Goal: Task Accomplishment & Management: Complete application form

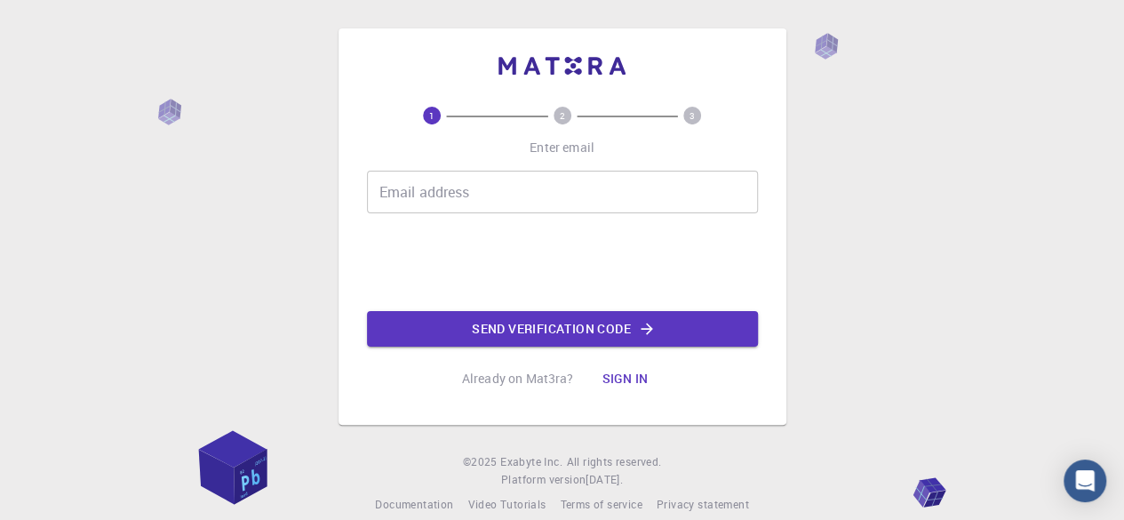
click at [534, 191] on input "Email address" at bounding box center [562, 192] width 391 height 43
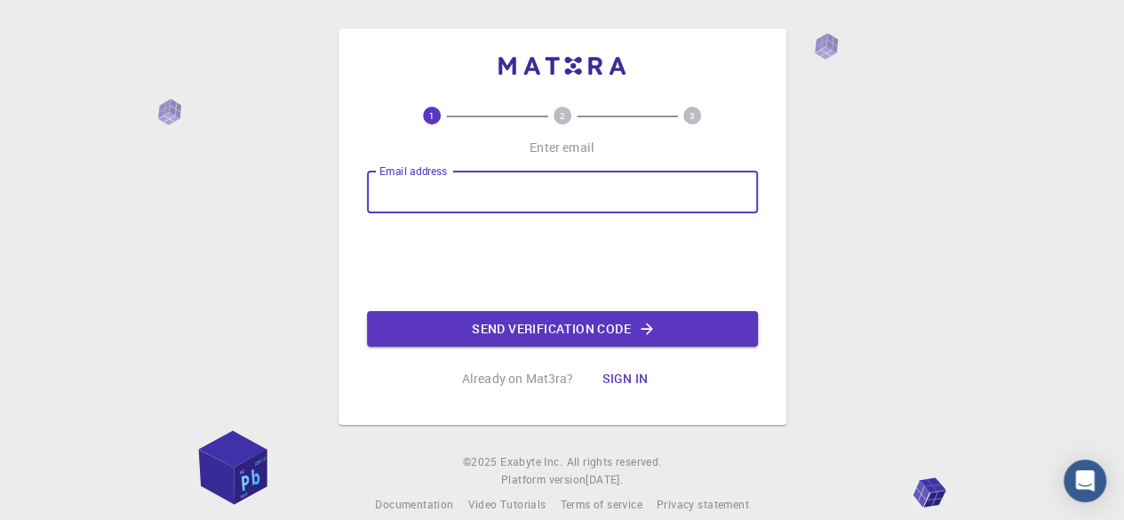
type input "[EMAIL_ADDRESS][DOMAIN_NAME]"
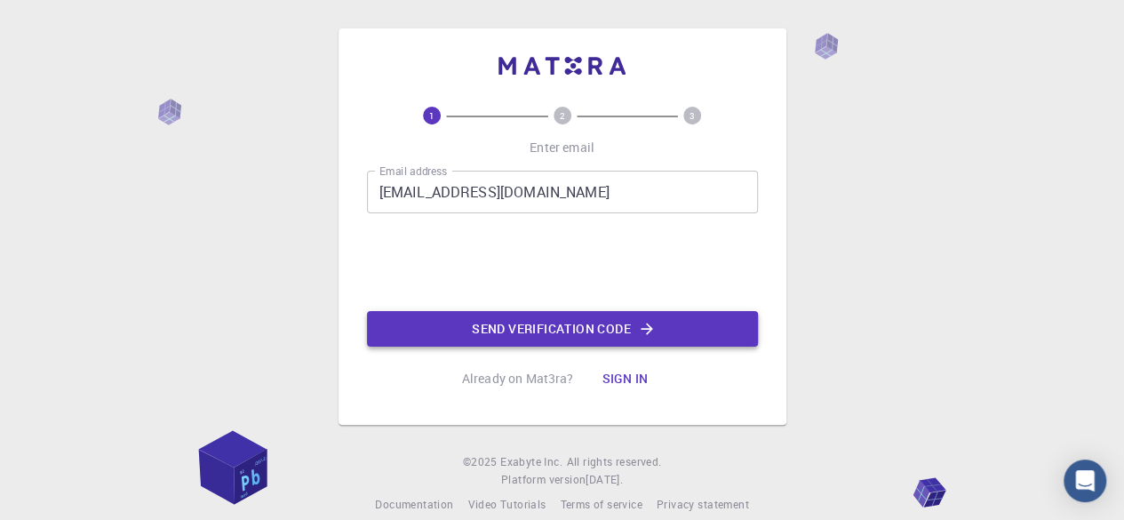
click at [527, 337] on button "Send verification code" at bounding box center [562, 329] width 391 height 36
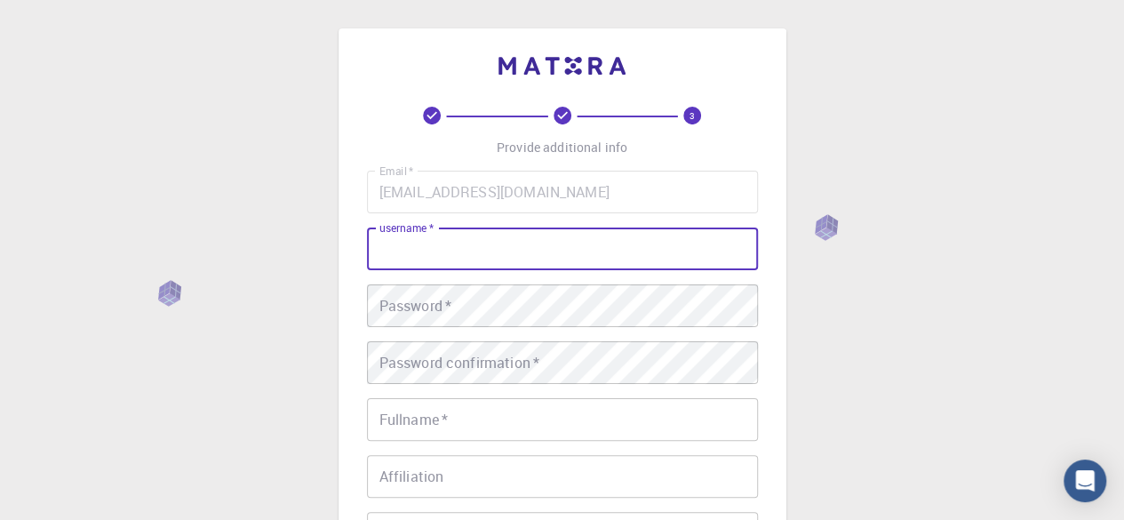
click at [512, 235] on input "username   *" at bounding box center [562, 248] width 391 height 43
type input "USSI"
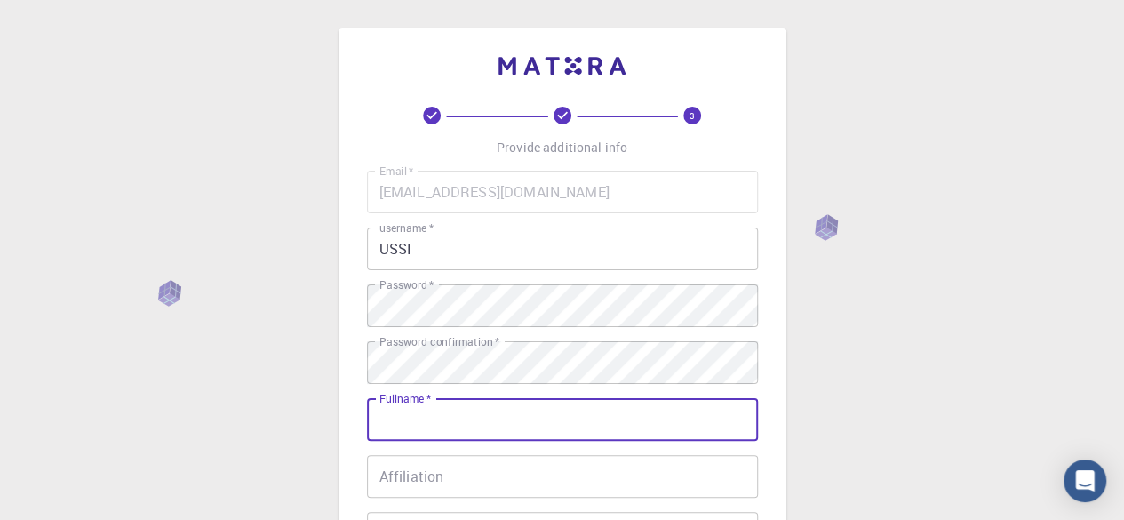
click at [453, 411] on input "Fullname   *" at bounding box center [562, 419] width 391 height 43
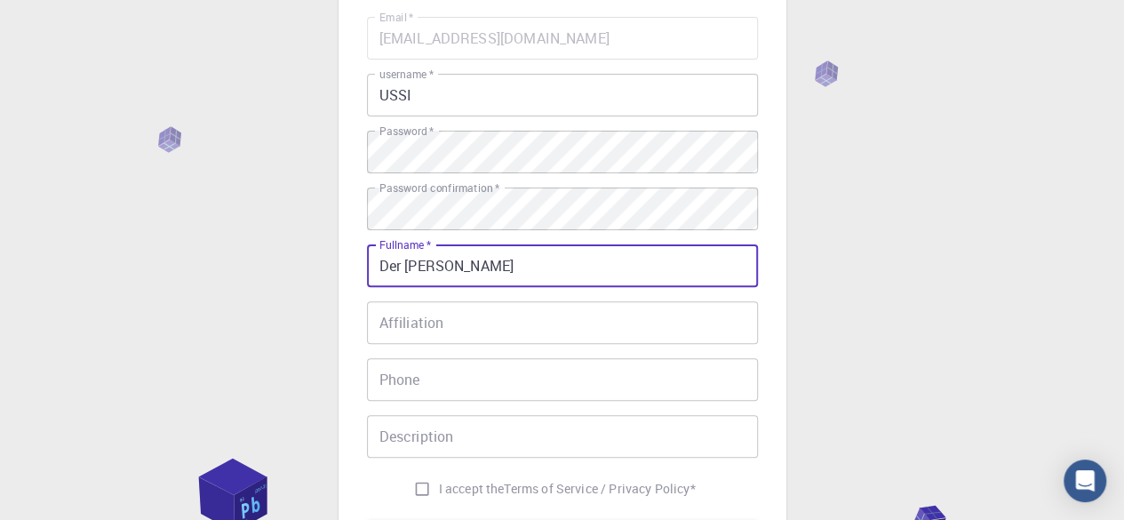
scroll to position [211, 0]
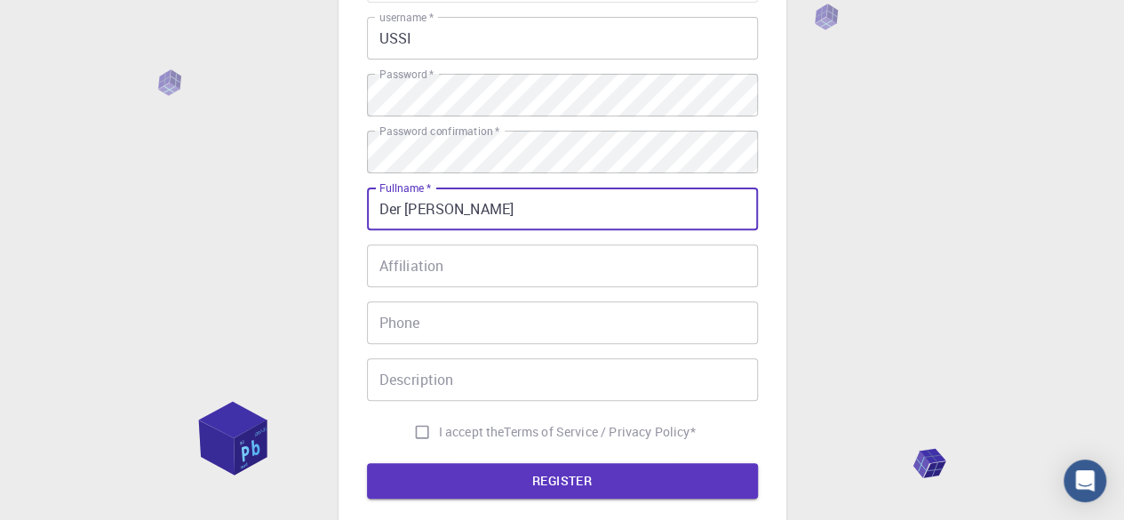
type input "Der [PERSON_NAME]"
click at [463, 262] on input "Affiliation" at bounding box center [562, 265] width 391 height 43
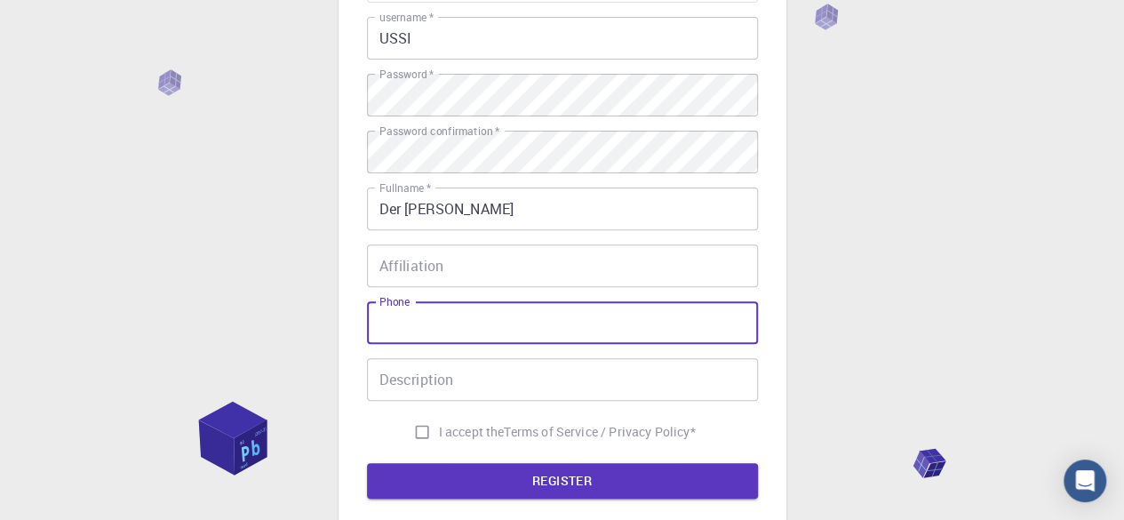
click at [444, 330] on input "Phone" at bounding box center [562, 322] width 391 height 43
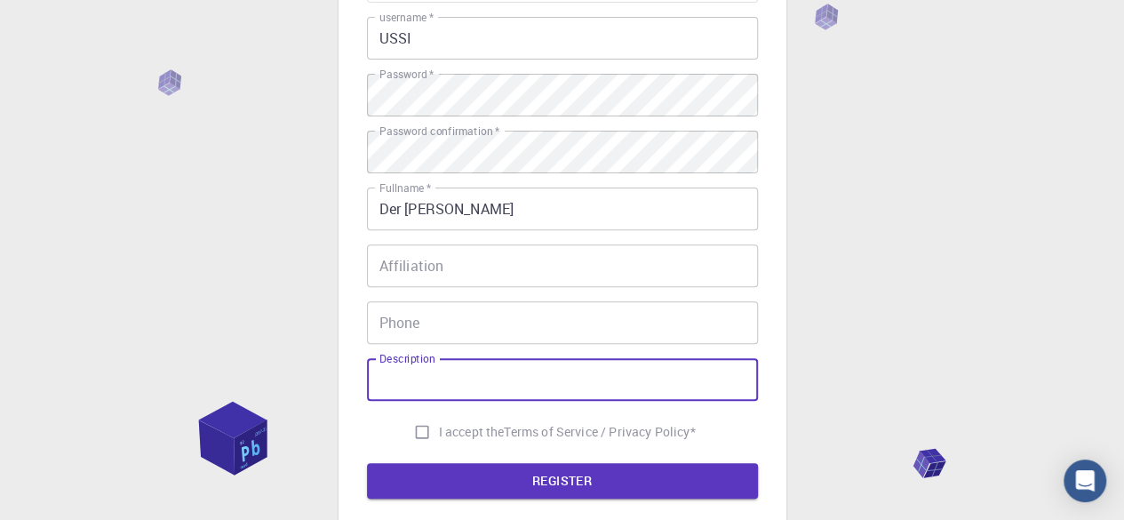
click at [451, 392] on input "Description" at bounding box center [562, 379] width 391 height 43
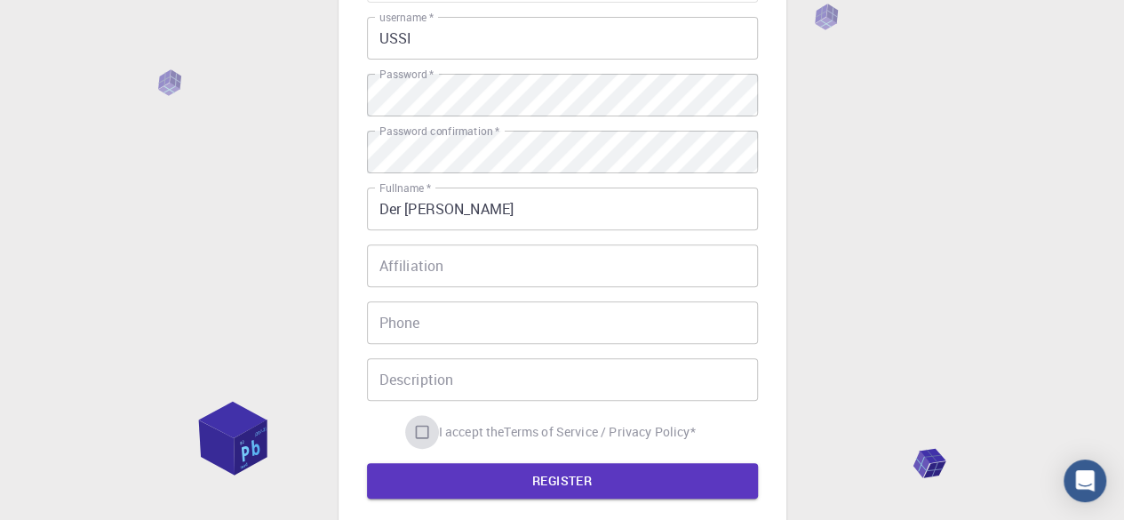
click at [428, 433] on input "I accept the Terms of Service / Privacy Policy *" at bounding box center [422, 432] width 34 height 34
checkbox input "true"
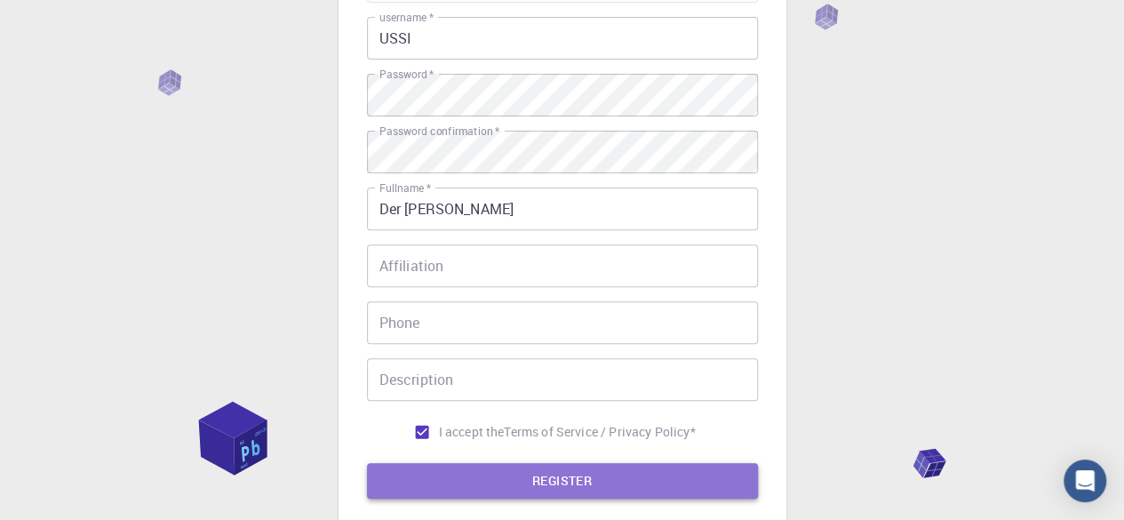
click at [498, 484] on button "REGISTER" at bounding box center [562, 481] width 391 height 36
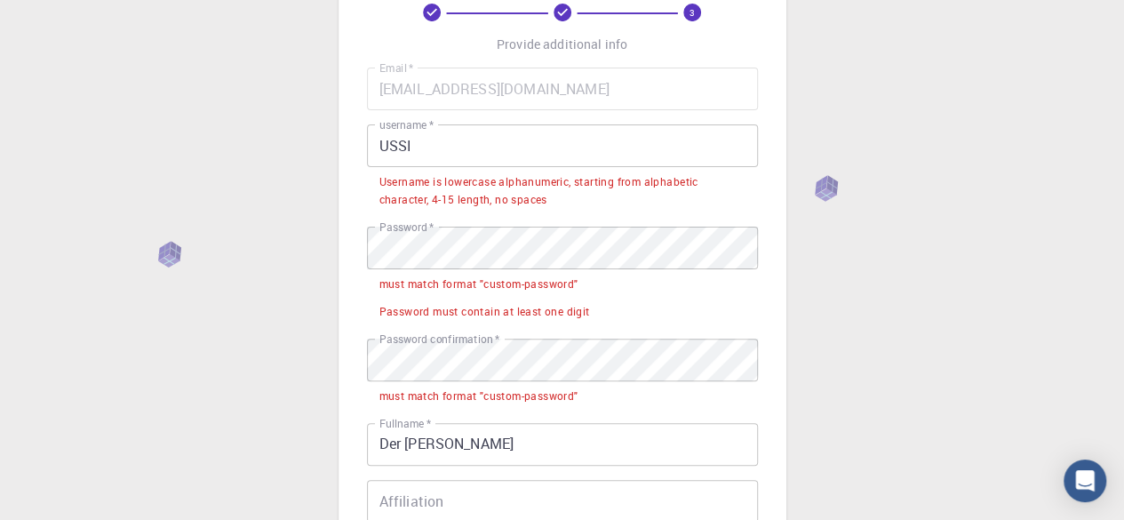
scroll to position [102, 0]
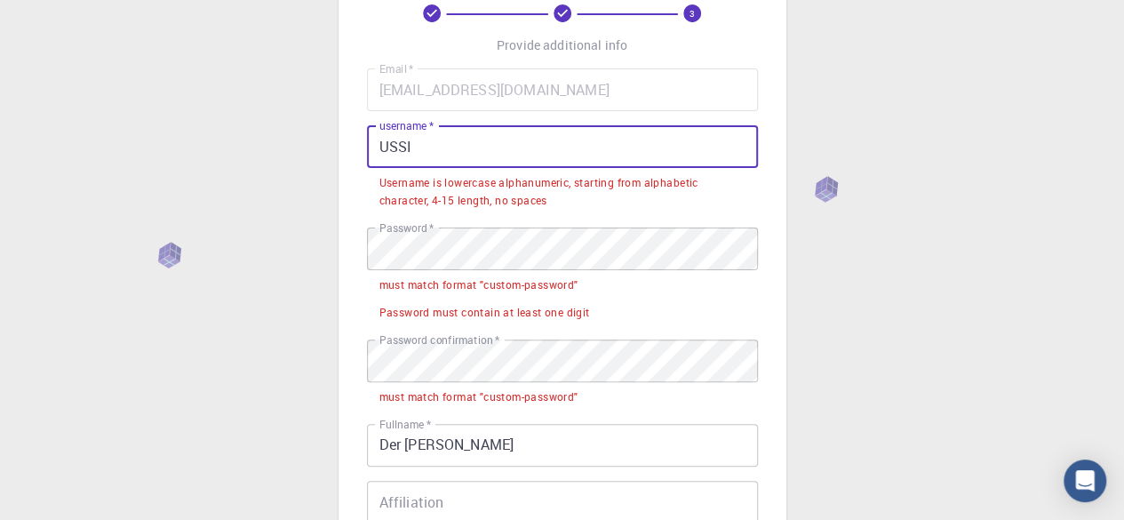
drag, startPoint x: 472, startPoint y: 155, endPoint x: 288, endPoint y: 180, distance: 185.6
click at [288, 180] on div "3 Provide additional info Email   * [EMAIL_ADDRESS][DOMAIN_NAME] Email   * user…" at bounding box center [562, 414] width 1124 height 1032
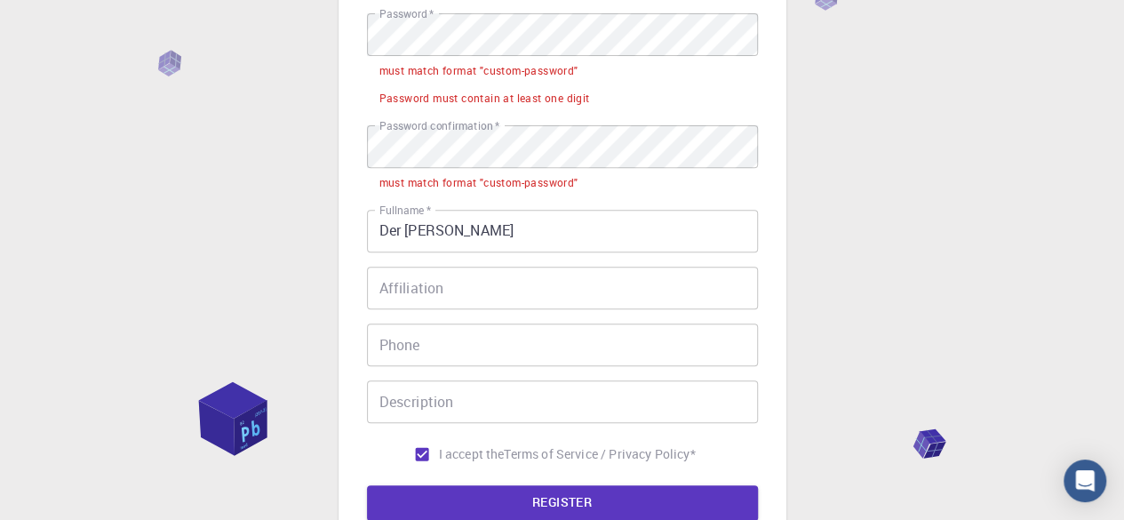
scroll to position [217, 0]
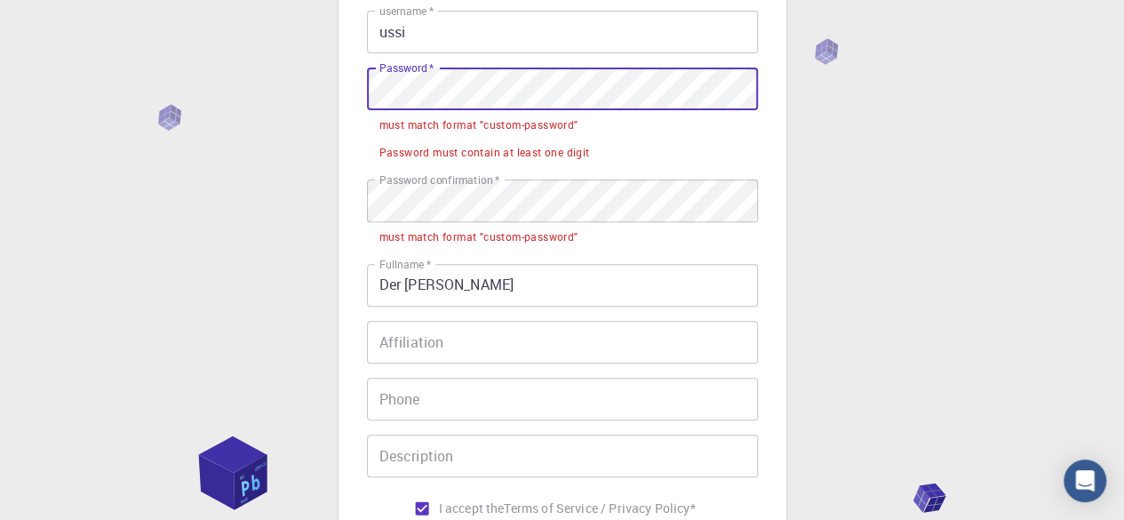
click at [300, 118] on div "3 Provide additional info Email   * [EMAIL_ADDRESS][DOMAIN_NAME] Email   * user…" at bounding box center [562, 276] width 1124 height 986
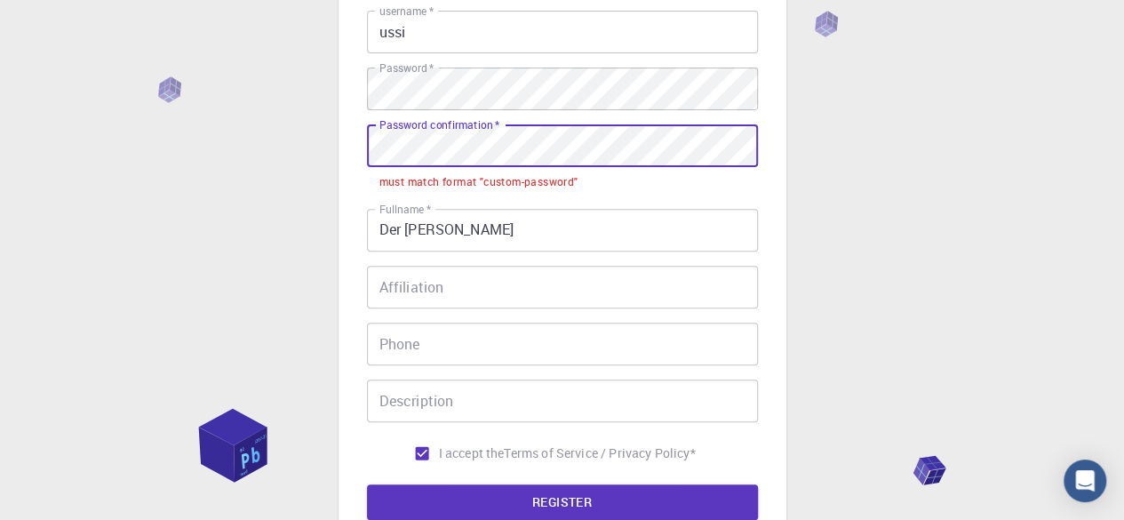
click at [281, 163] on div "3 Provide additional info Email   * [EMAIL_ADDRESS][DOMAIN_NAME] Email   * user…" at bounding box center [562, 249] width 1124 height 932
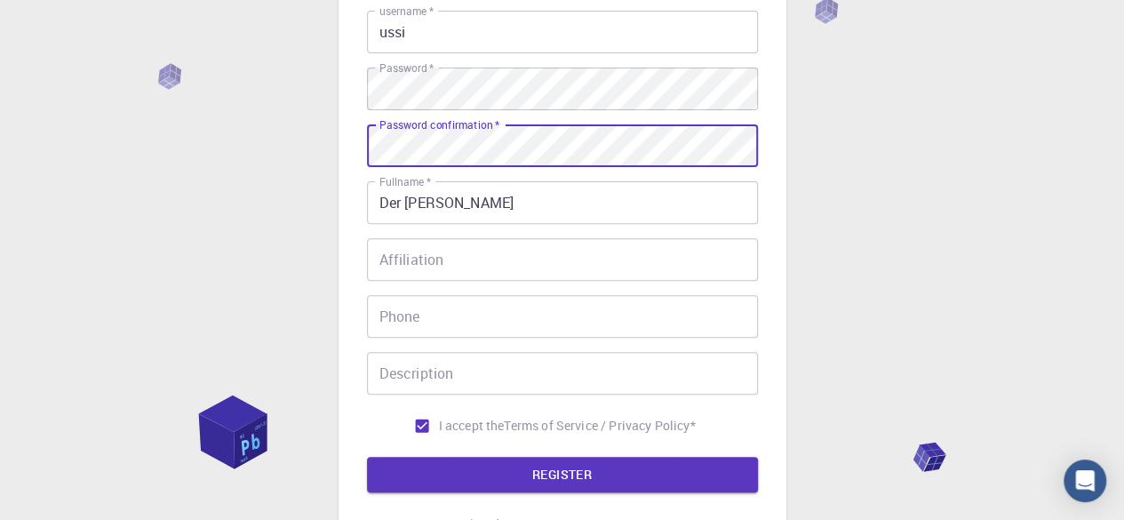
click at [430, 480] on button "REGISTER" at bounding box center [562, 475] width 391 height 36
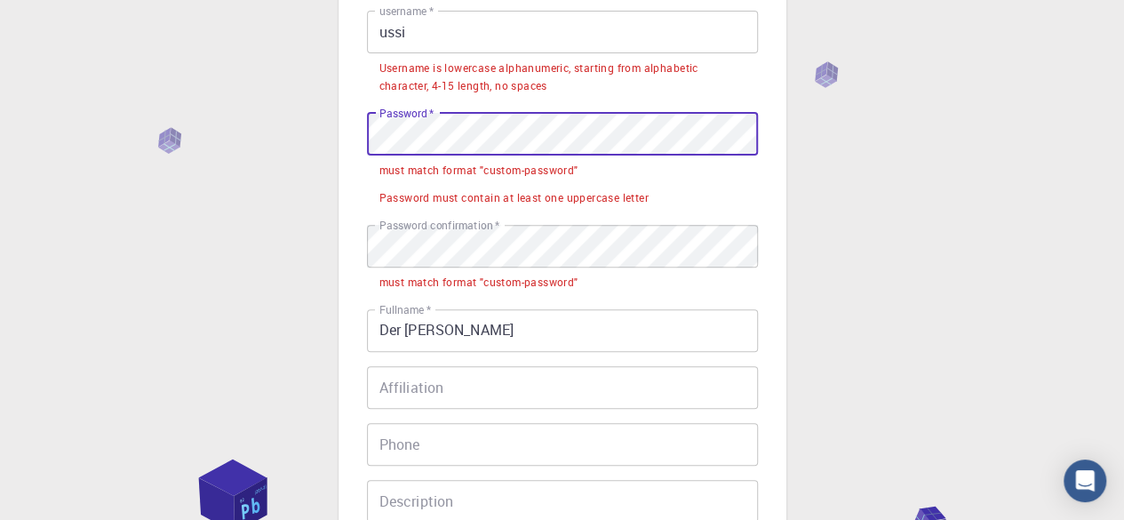
click at [419, 31] on input "ussi" at bounding box center [562, 32] width 391 height 43
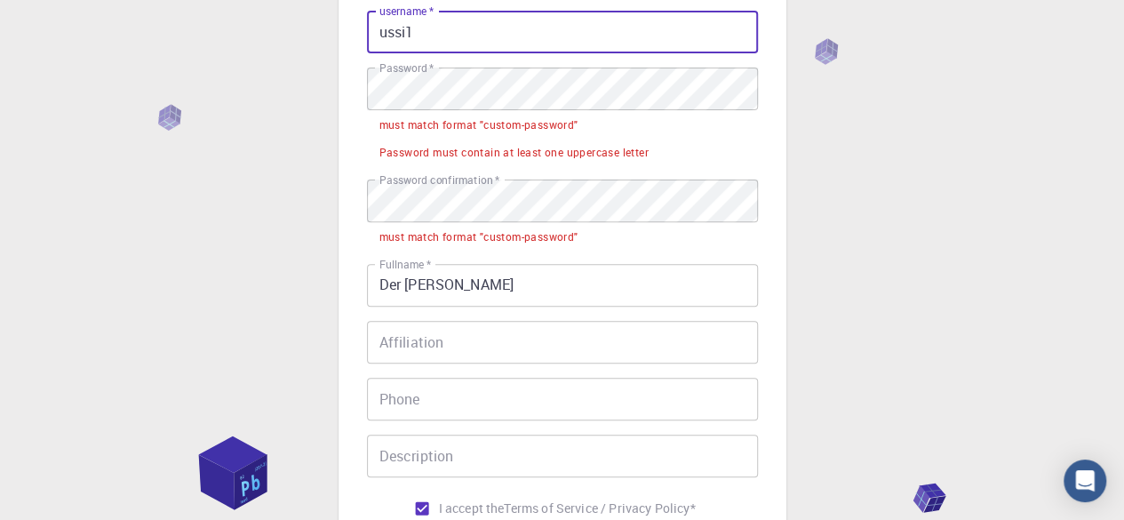
type input "ussi1"
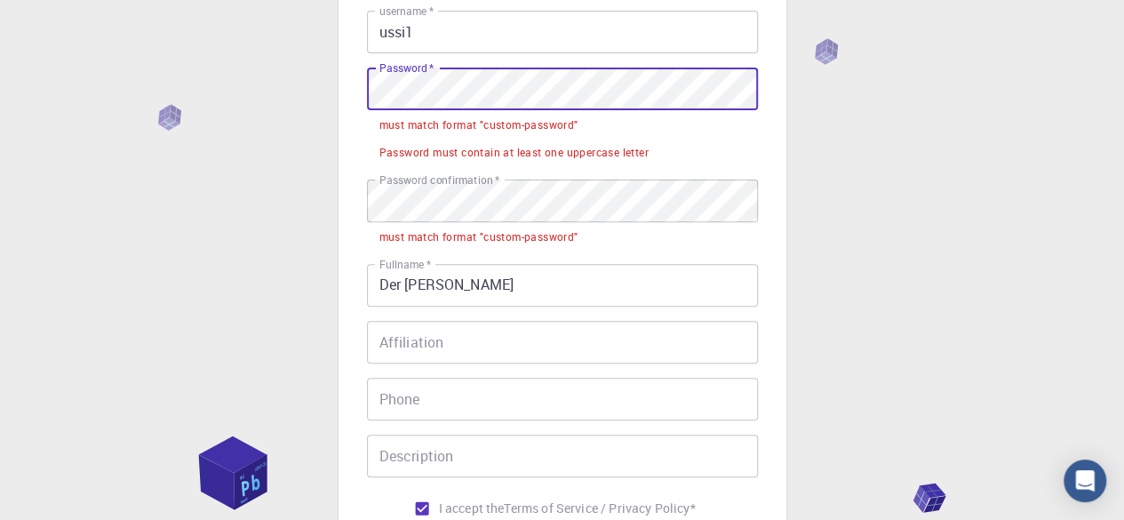
click at [351, 102] on div "3 Provide additional info Email   * [EMAIL_ADDRESS][DOMAIN_NAME] Email   * user…" at bounding box center [563, 233] width 448 height 842
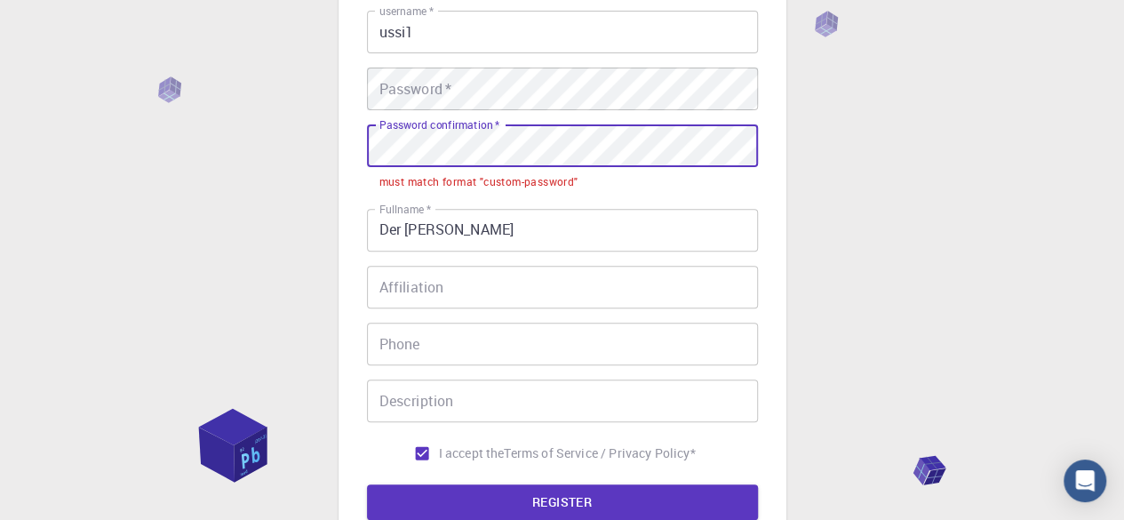
click at [303, 134] on div "3 Provide additional info Email   * [EMAIL_ADDRESS][DOMAIN_NAME] Email   * user…" at bounding box center [562, 249] width 1124 height 932
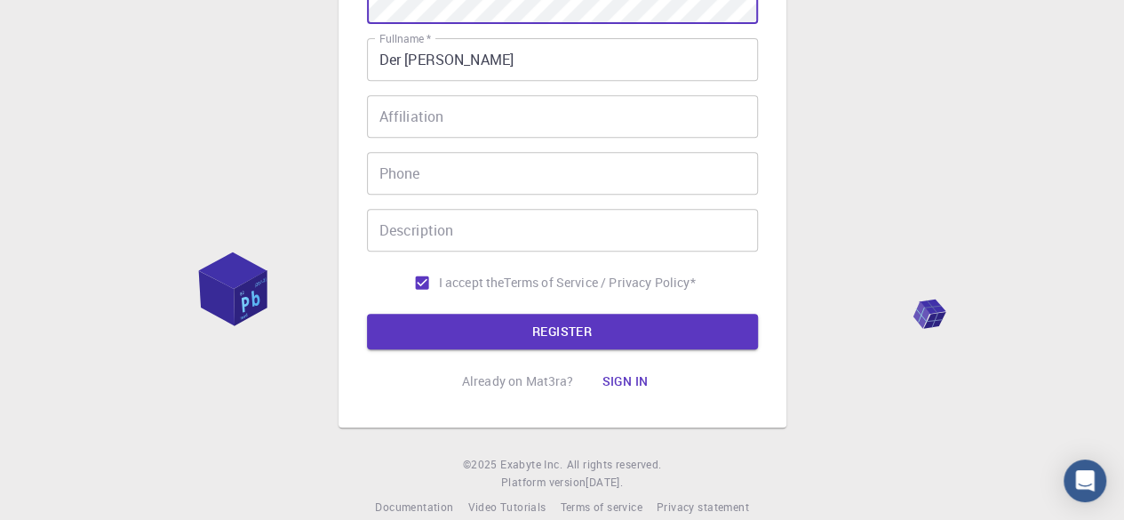
scroll to position [363, 0]
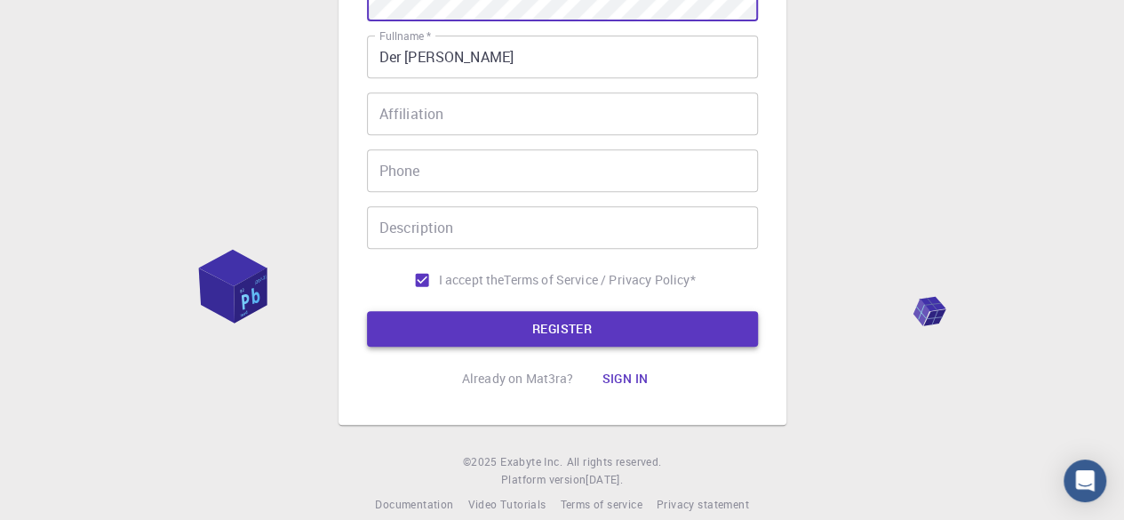
click at [495, 321] on button "REGISTER" at bounding box center [562, 329] width 391 height 36
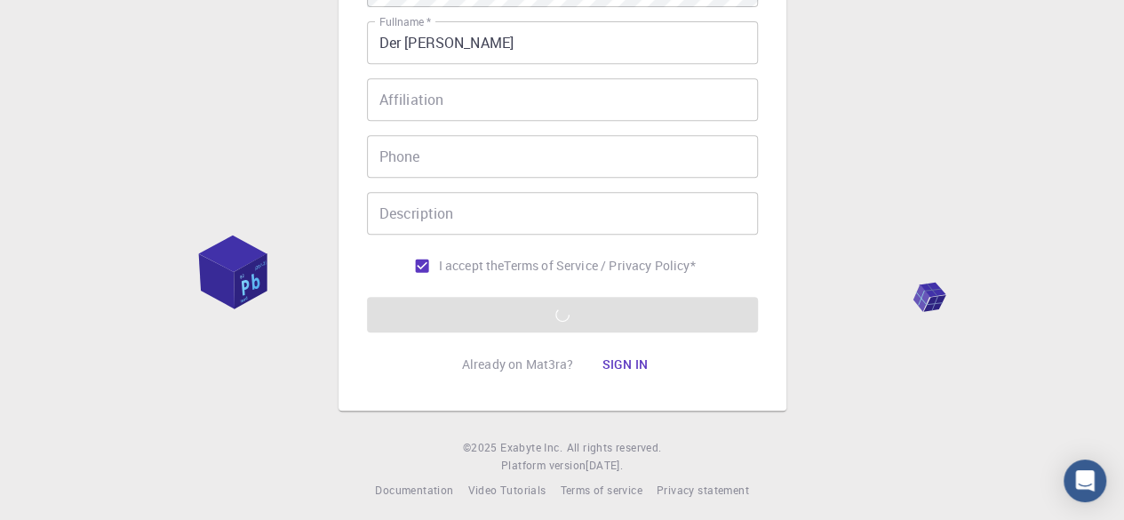
scroll to position [0, 0]
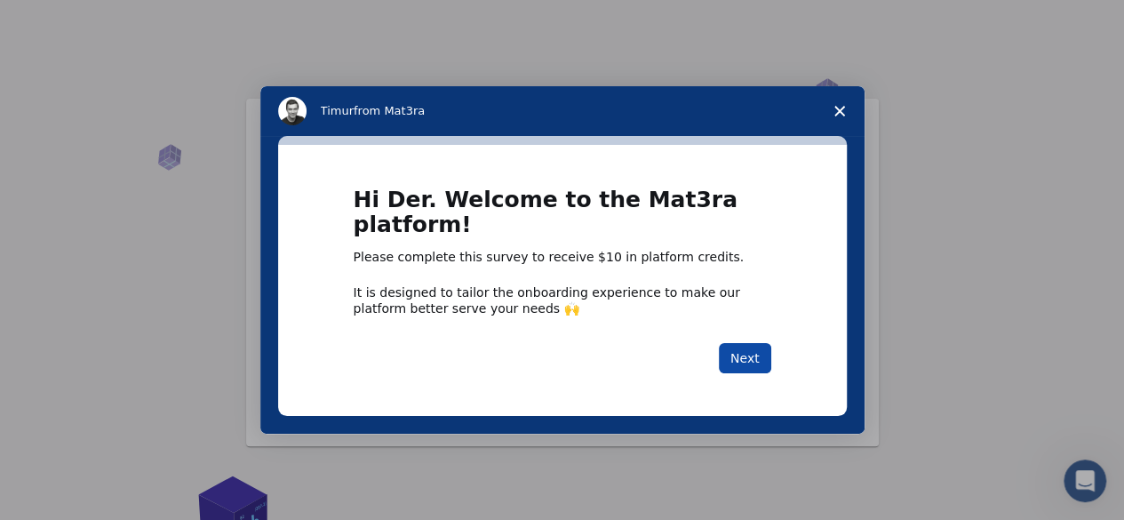
click at [762, 353] on button "Next" at bounding box center [745, 358] width 52 height 30
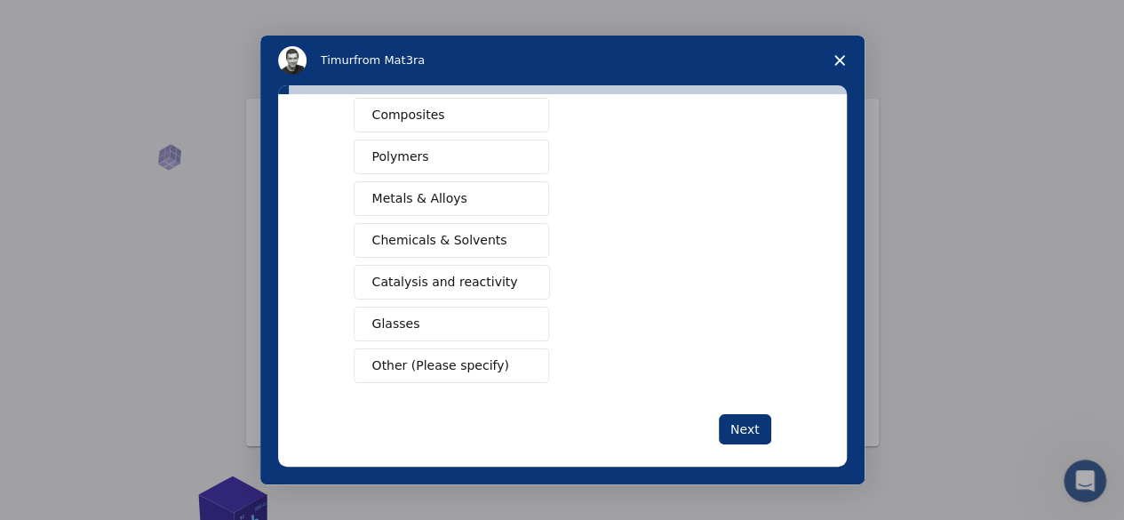
scroll to position [320, 0]
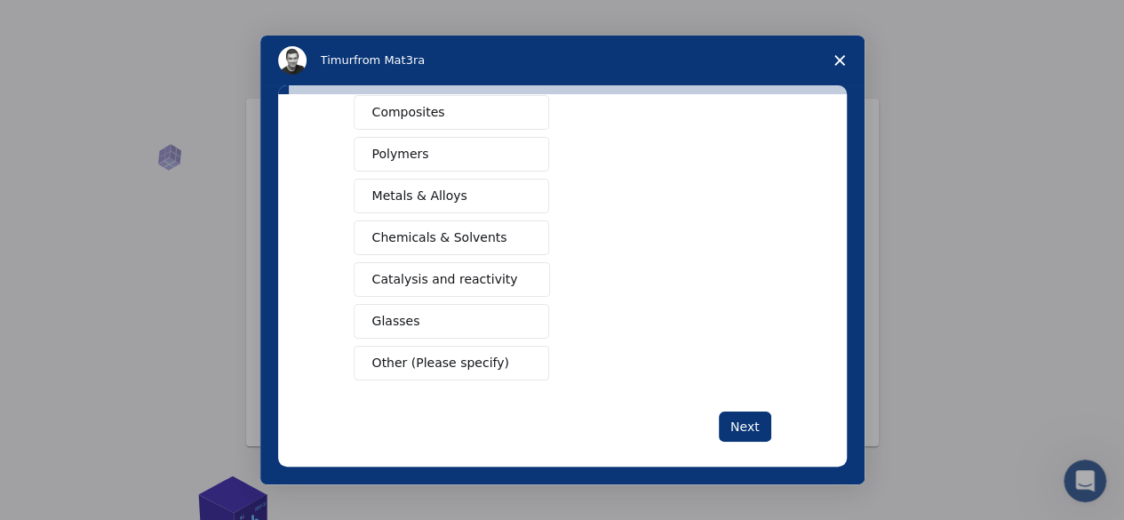
click at [485, 361] on button "Other (Please specify)" at bounding box center [452, 363] width 196 height 35
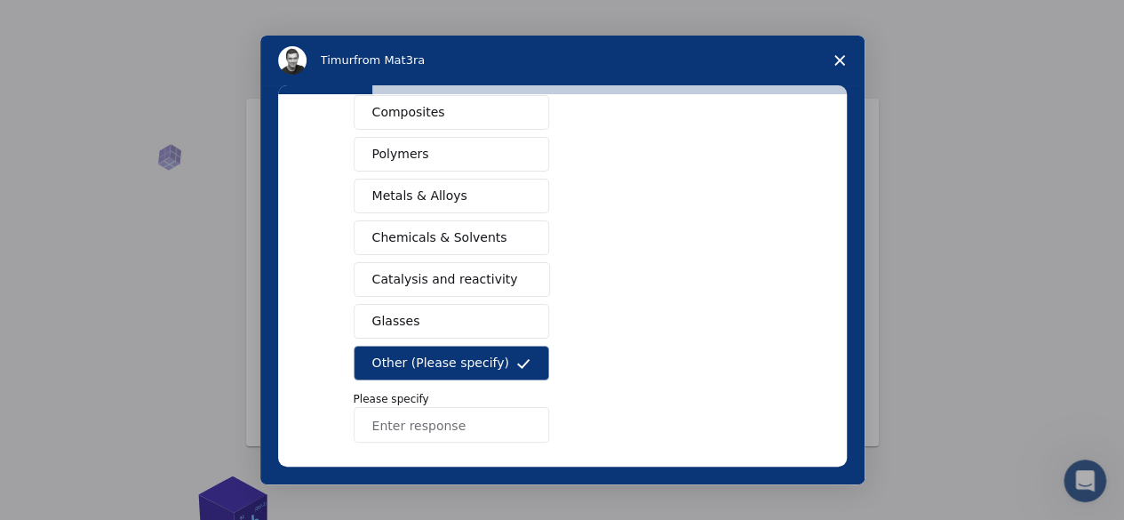
click at [461, 427] on input "Enter response" at bounding box center [452, 425] width 196 height 36
click at [380, 419] on input "I'm not sure yet, I want to try first" at bounding box center [452, 425] width 196 height 36
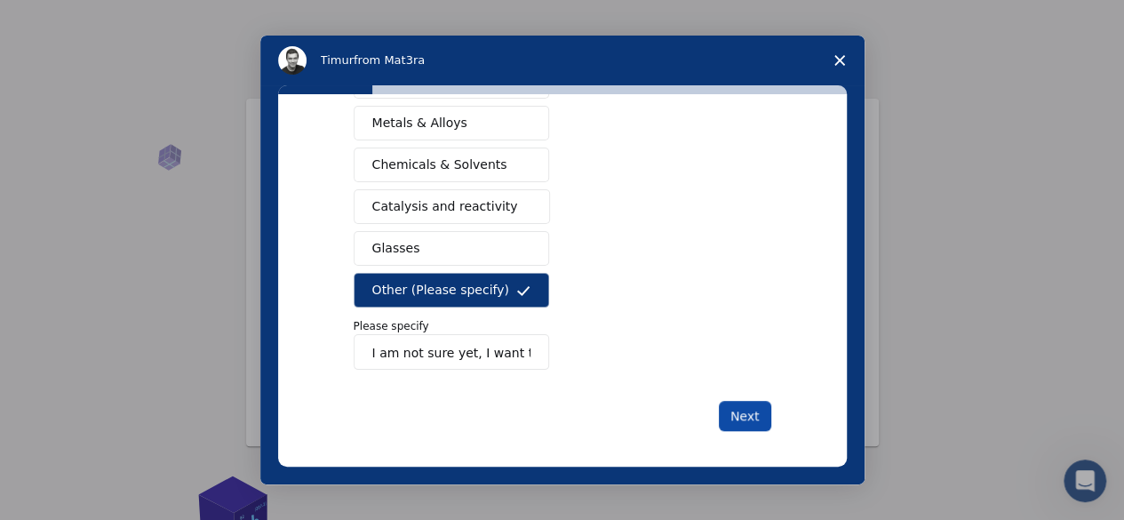
type input "I am not sure yet, I want to try first"
click at [747, 406] on button "Next" at bounding box center [745, 416] width 52 height 30
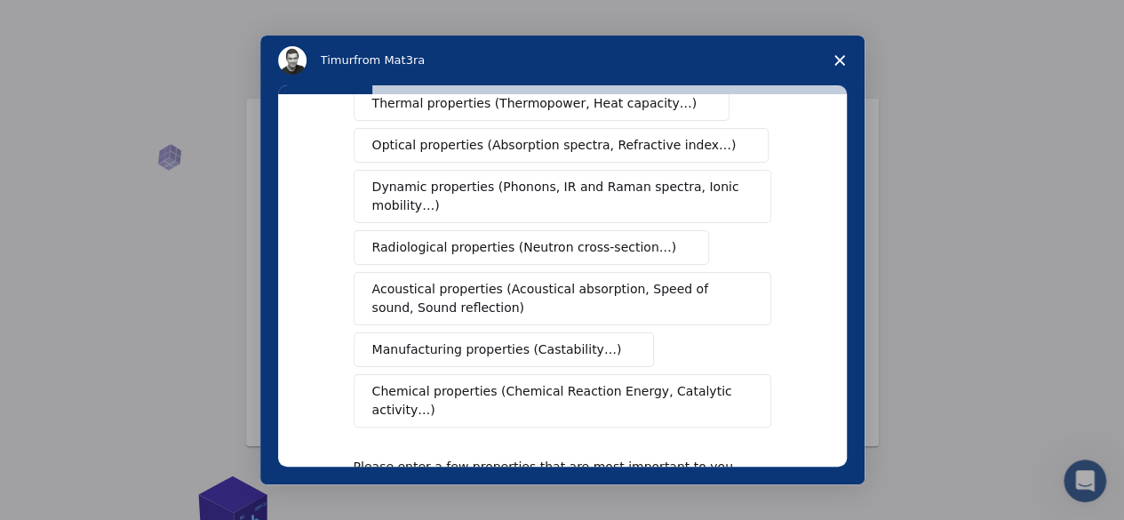
scroll to position [423, 0]
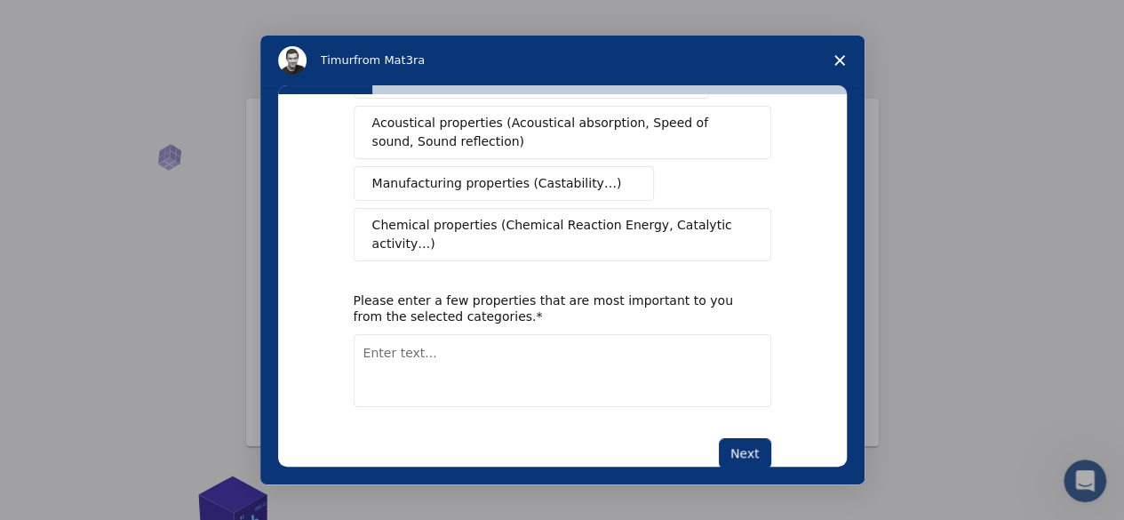
click at [838, 55] on icon "Close survey" at bounding box center [839, 60] width 11 height 11
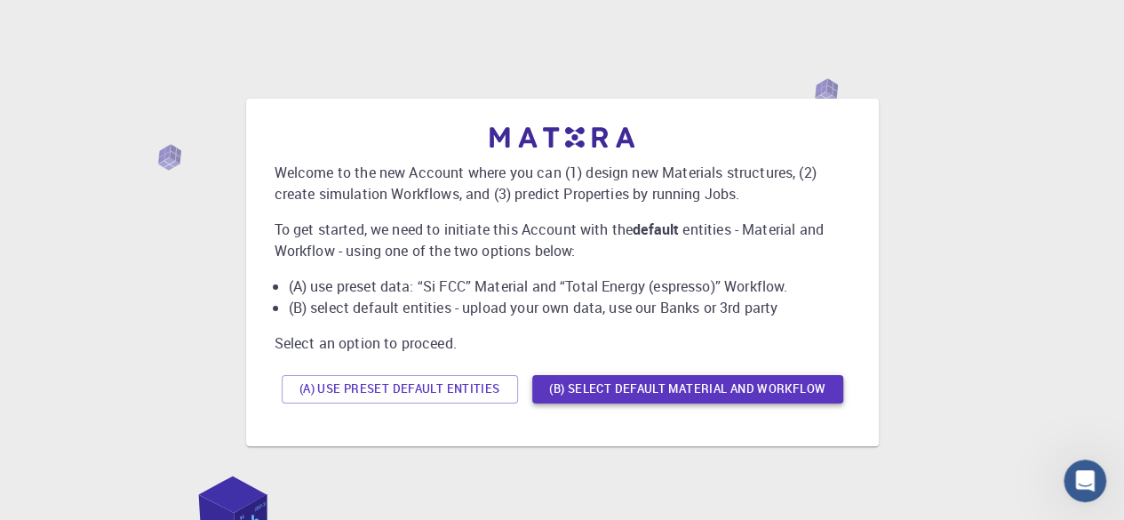
click at [565, 394] on button "(B) Select default material and workflow" at bounding box center [687, 389] width 311 height 28
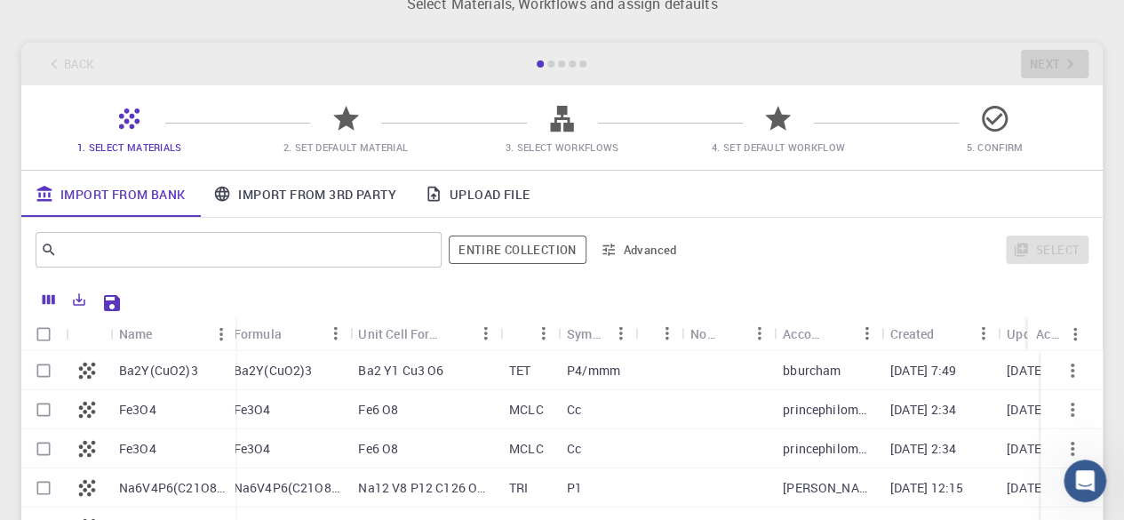
scroll to position [52, 0]
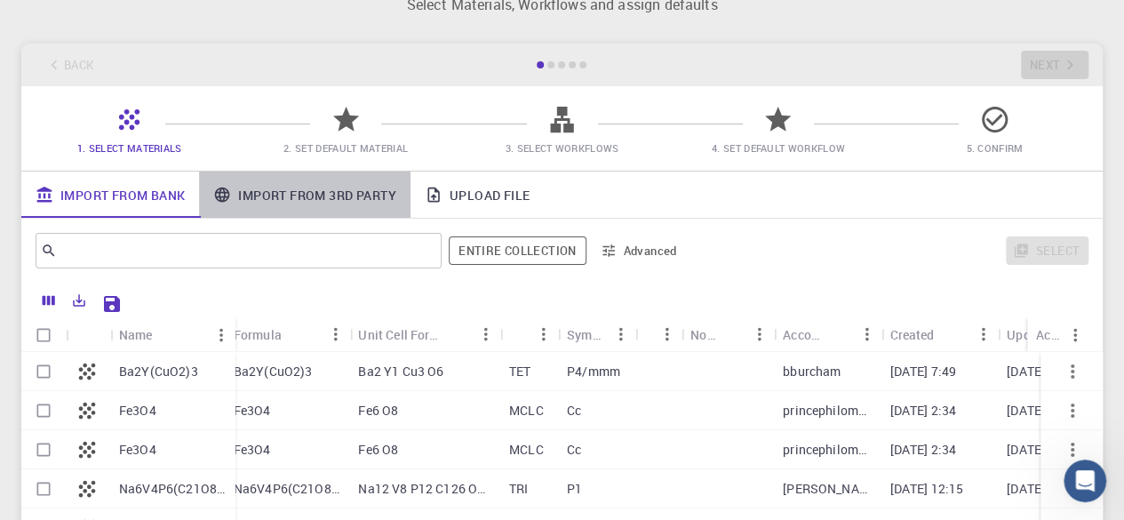
click at [245, 197] on link "Import From 3rd Party" at bounding box center [304, 195] width 211 height 46
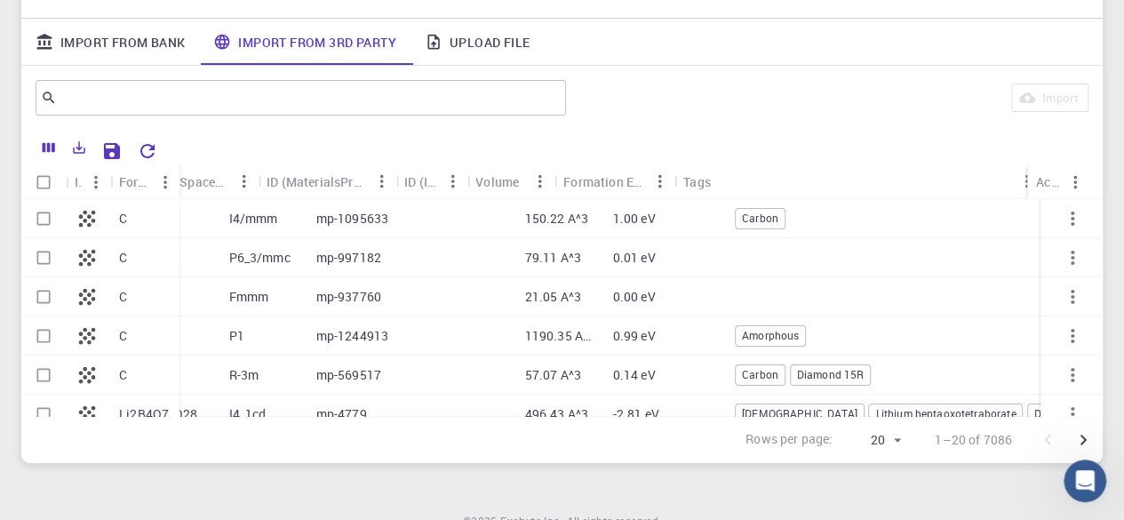
scroll to position [0, 0]
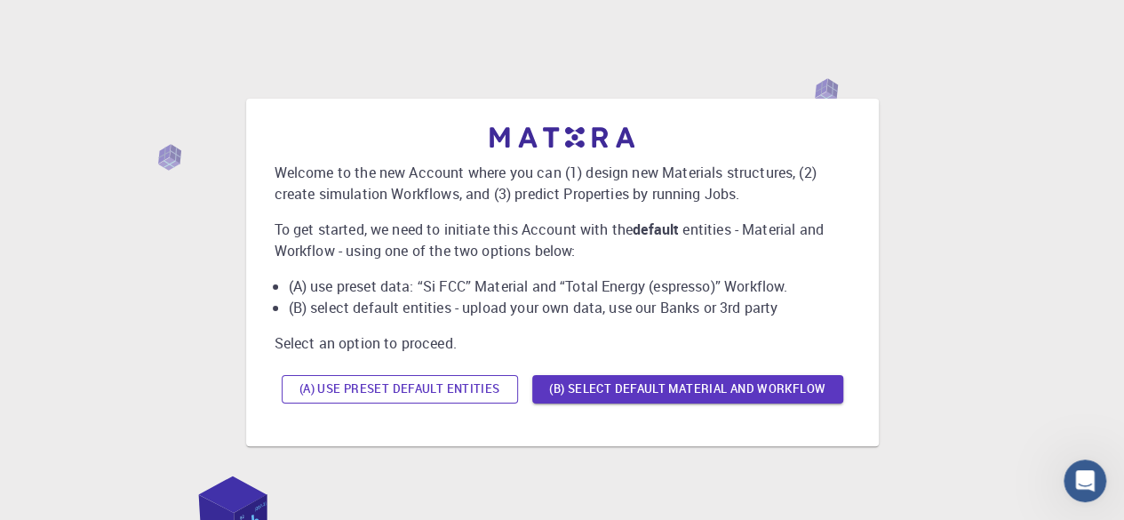
click at [479, 397] on button "(A) Use preset default entities" at bounding box center [400, 389] width 236 height 28
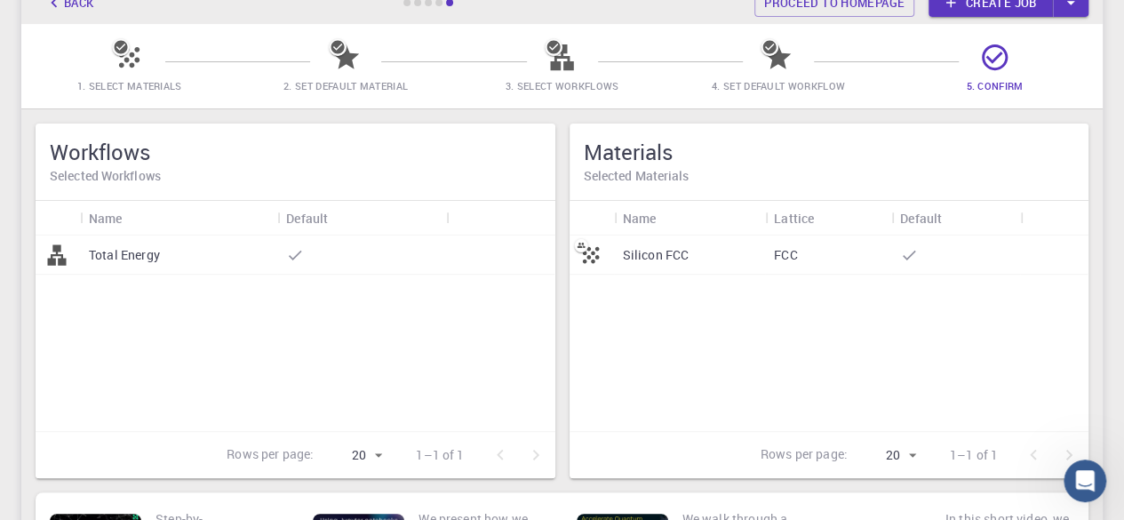
scroll to position [114, 0]
click at [263, 260] on div "Total Energy" at bounding box center [178, 255] width 197 height 39
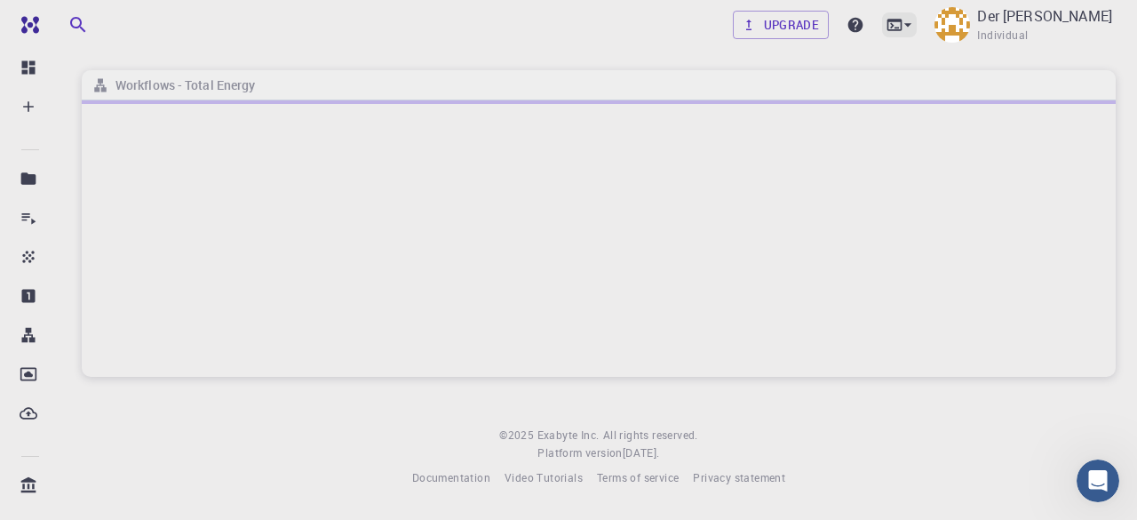
click at [917, 26] on div at bounding box center [899, 24] width 35 height 25
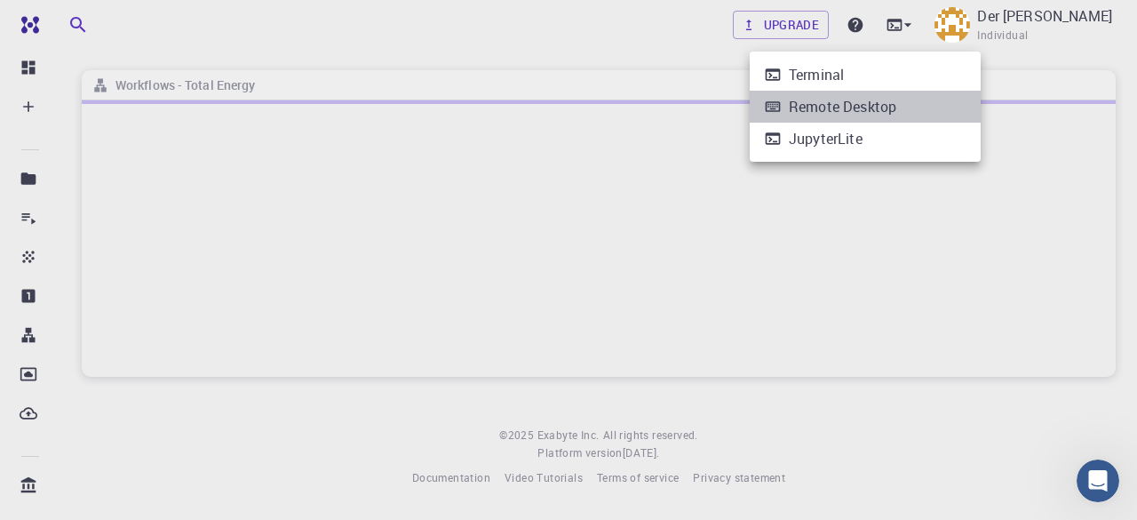
click at [814, 110] on div "Remote Desktop" at bounding box center [843, 106] width 108 height 21
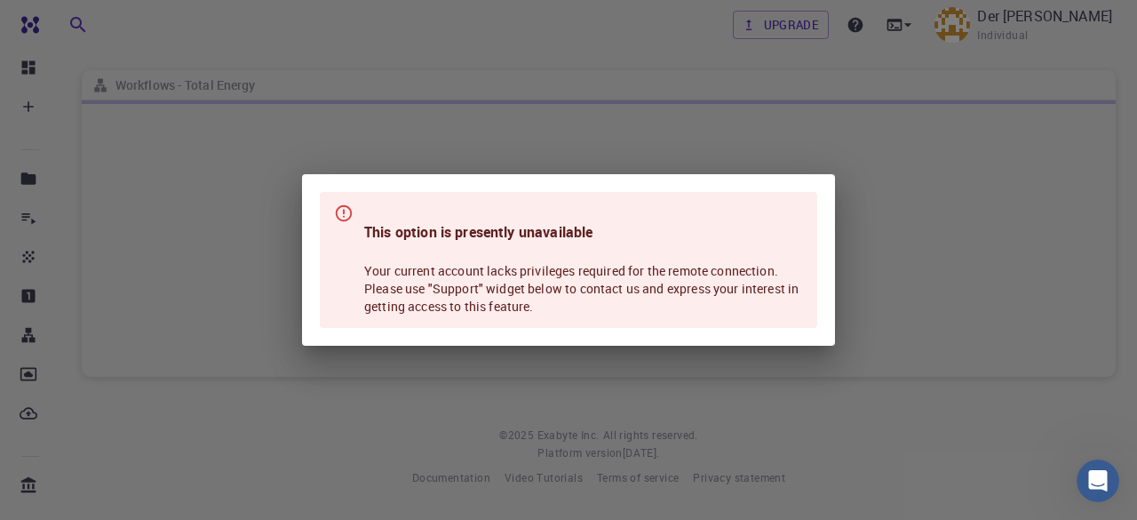
click at [883, 60] on div "This option is presently unavailable Your current account lacks privileges requ…" at bounding box center [568, 260] width 1137 height 520
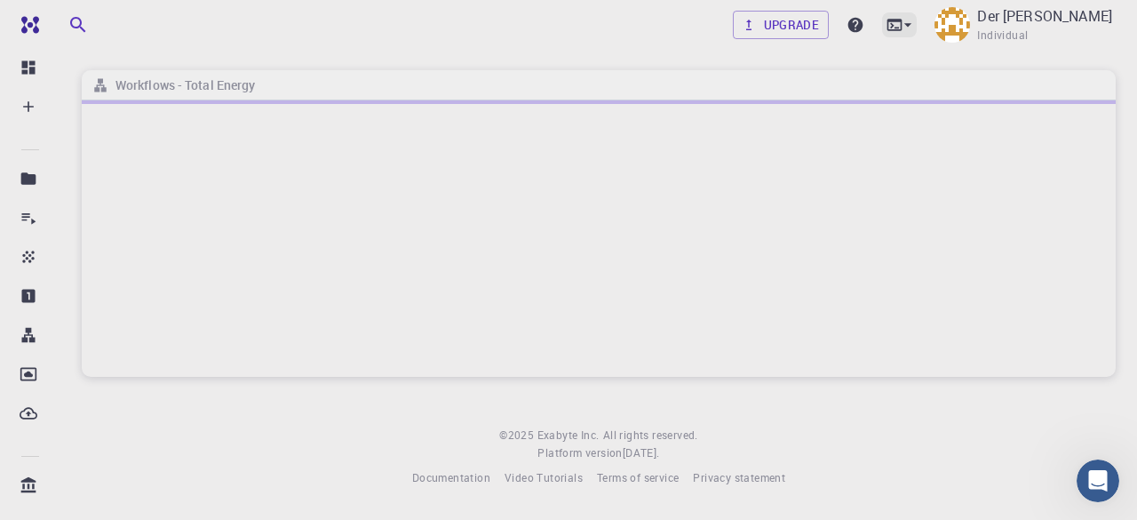
click at [917, 20] on icon at bounding box center [908, 25] width 18 height 18
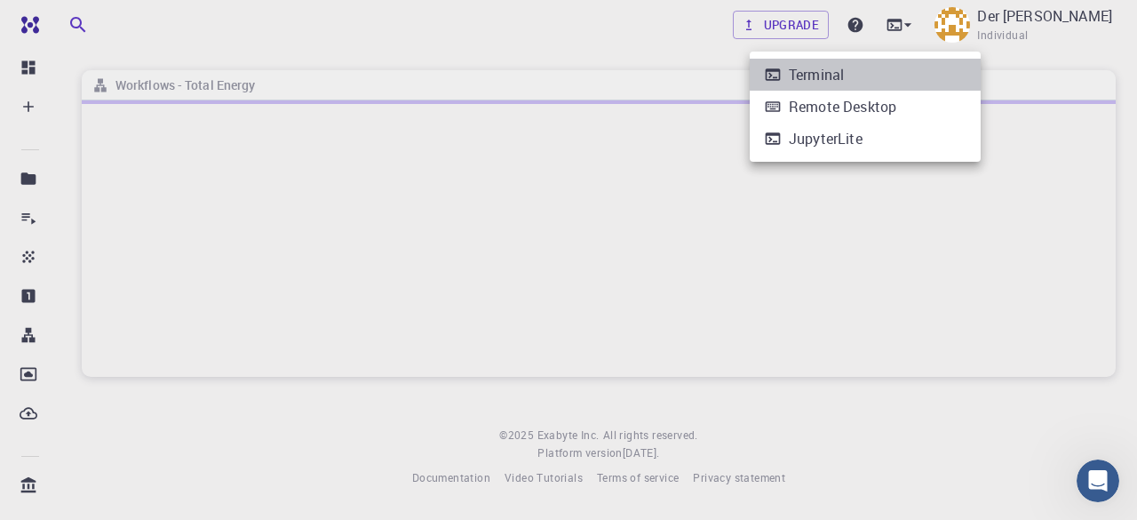
click at [867, 67] on li "Terminal" at bounding box center [865, 75] width 231 height 32
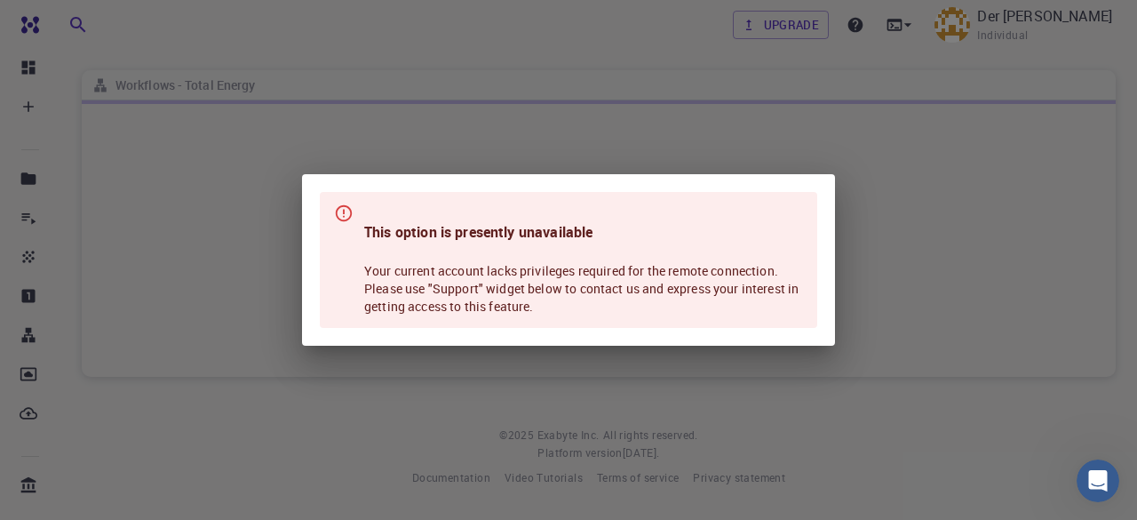
click at [869, 144] on div "This option is presently unavailable Your current account lacks privileges requ…" at bounding box center [568, 260] width 1137 height 520
